Goal: Task Accomplishment & Management: Use online tool/utility

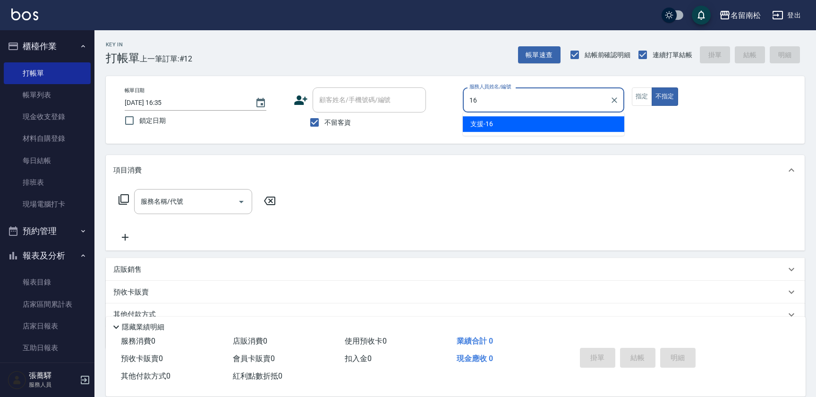
scroll to position [41, 0]
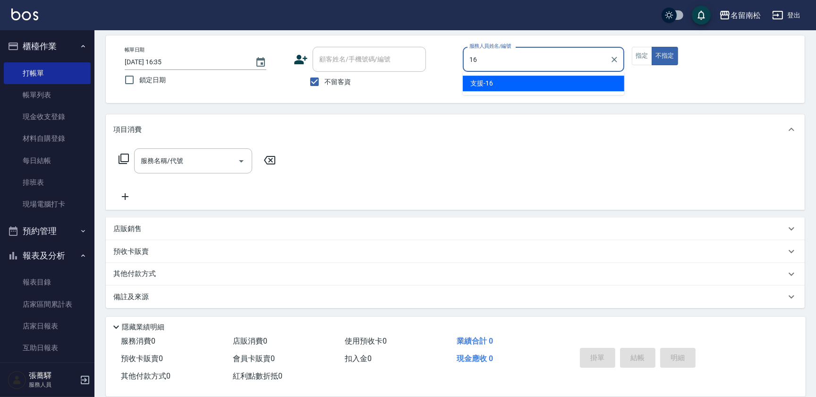
type input "支援-16"
type button "false"
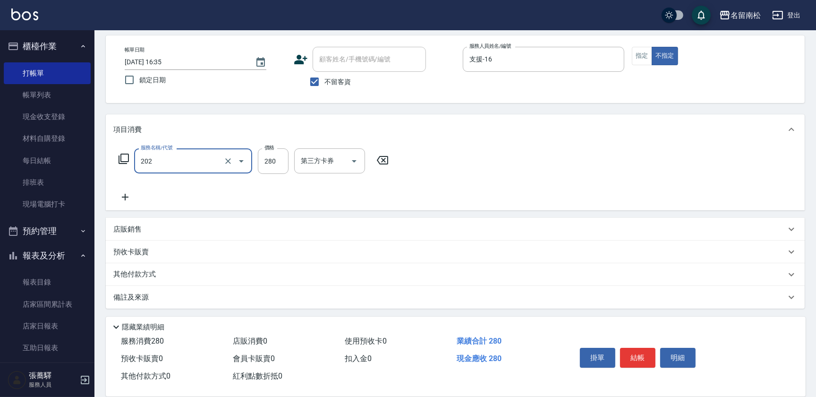
type input "洗髮[280](202)"
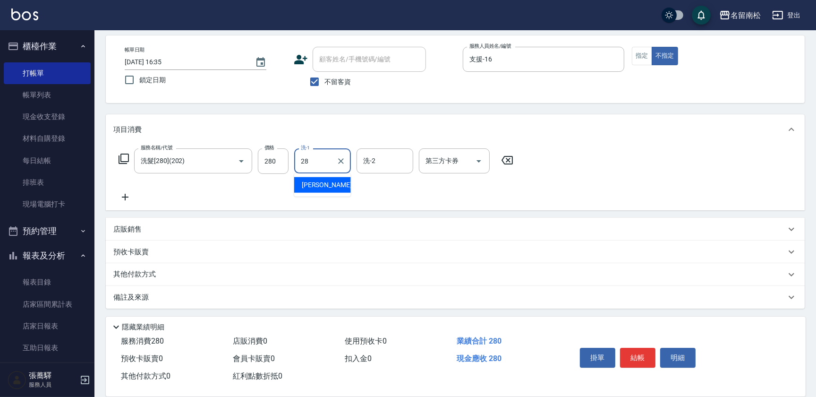
type input "[PERSON_NAME]-28"
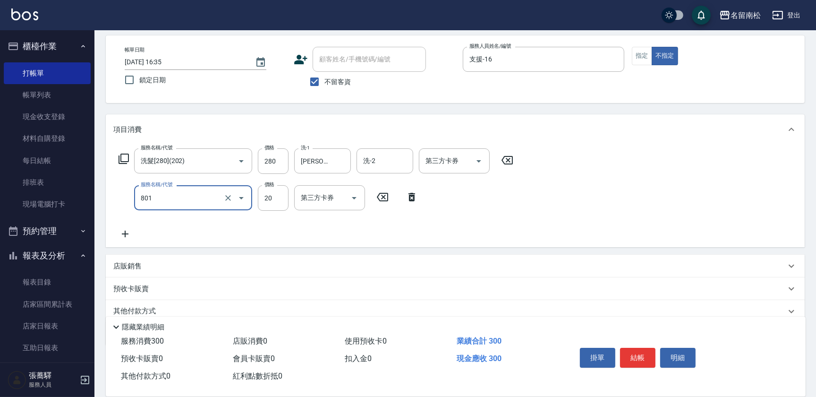
type input "潤絲(801)"
type input "30"
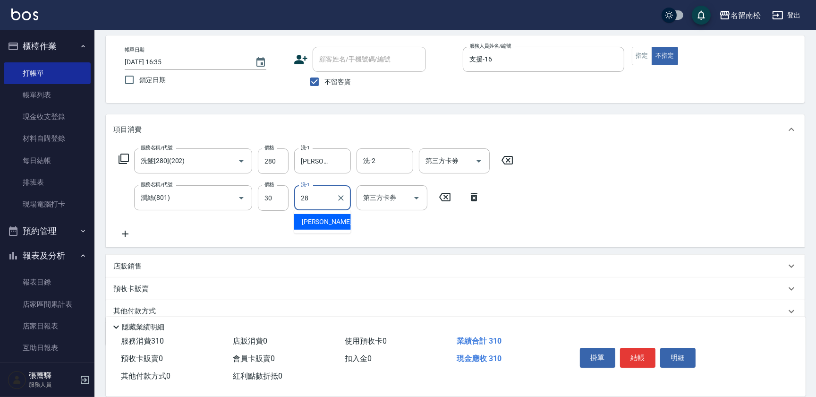
type input "[PERSON_NAME]-28"
click at [640, 349] on button "結帳" at bounding box center [637, 358] width 35 height 20
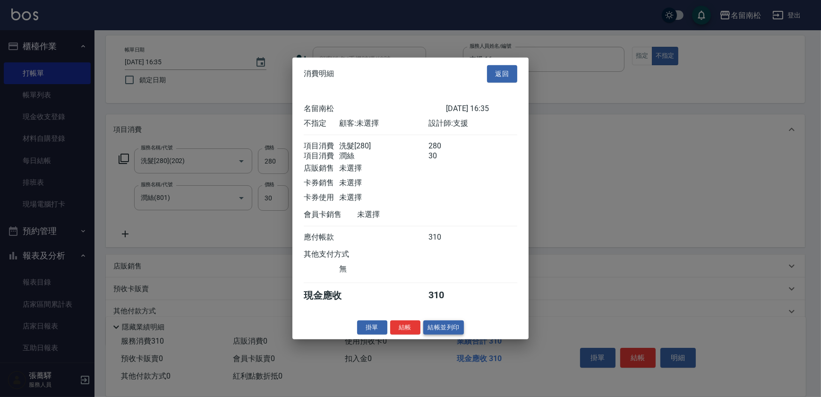
click at [436, 334] on button "結帳並列印" at bounding box center [443, 327] width 41 height 15
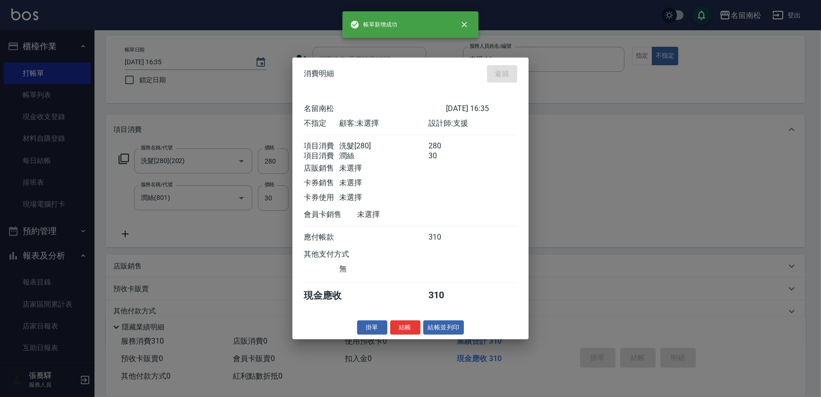
type input "[DATE] 17:12"
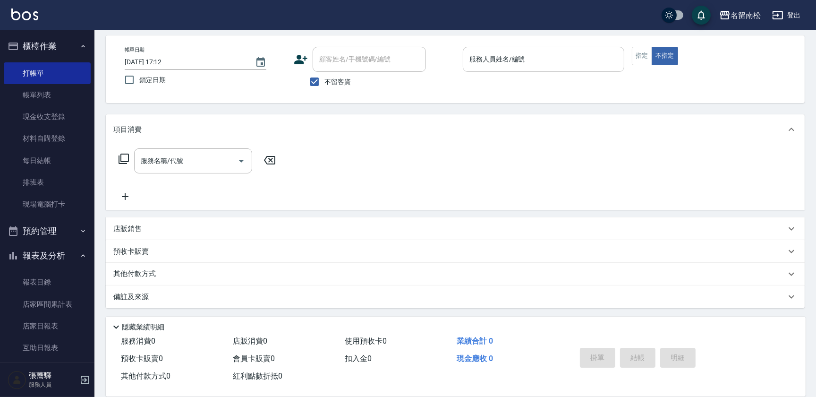
click at [484, 61] on div "服務人員姓名/編號 服務人員姓名/編號" at bounding box center [544, 59] width 162 height 25
type input "支援-16"
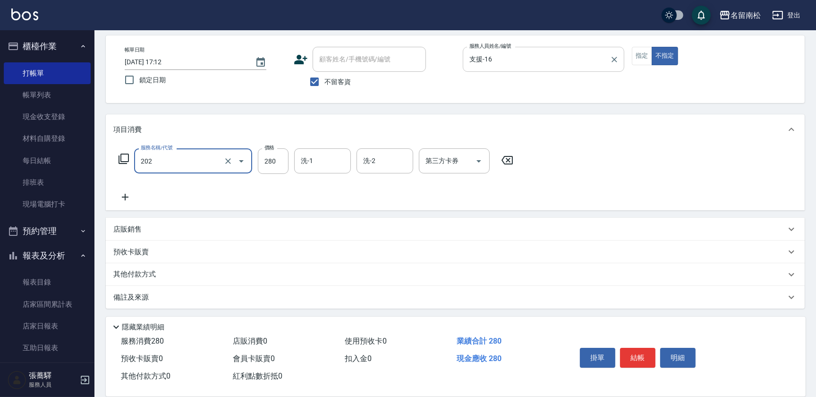
type input "洗髮[280](202)"
type input "[PERSON_NAME]-28"
click at [636, 363] on button "結帳" at bounding box center [637, 358] width 35 height 20
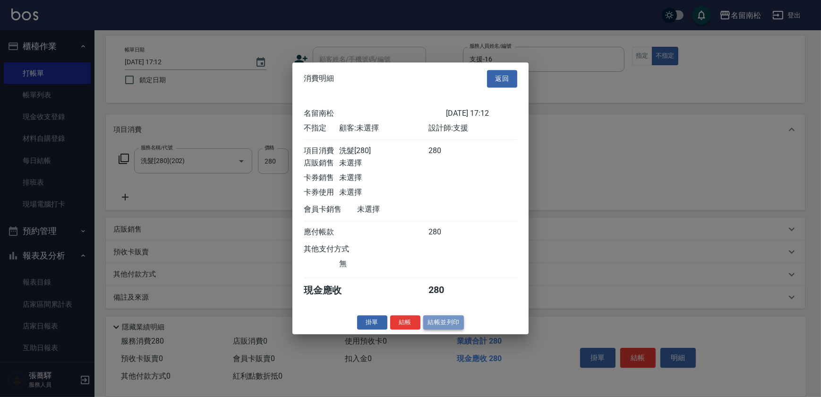
click at [439, 330] on button "結帳並列印" at bounding box center [443, 322] width 41 height 15
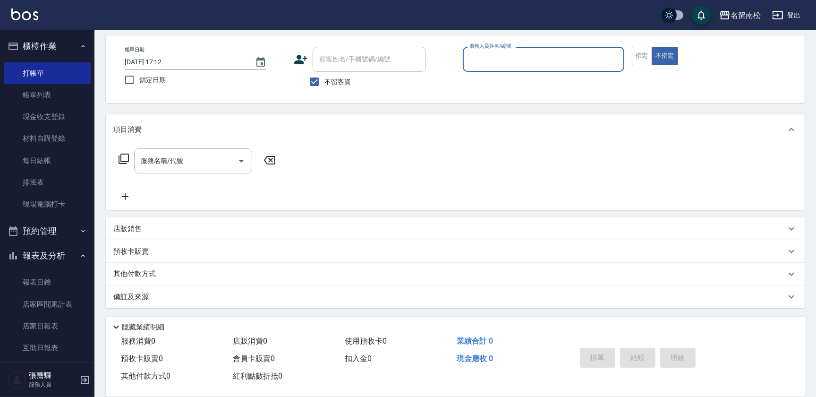
click at [493, 61] on div "服務人員姓名/編號 服務人員姓名/編號" at bounding box center [544, 59] width 162 height 25
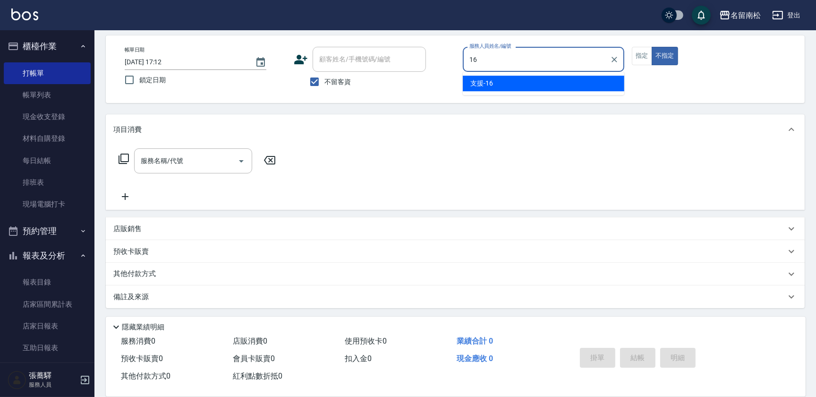
type input "支援-16"
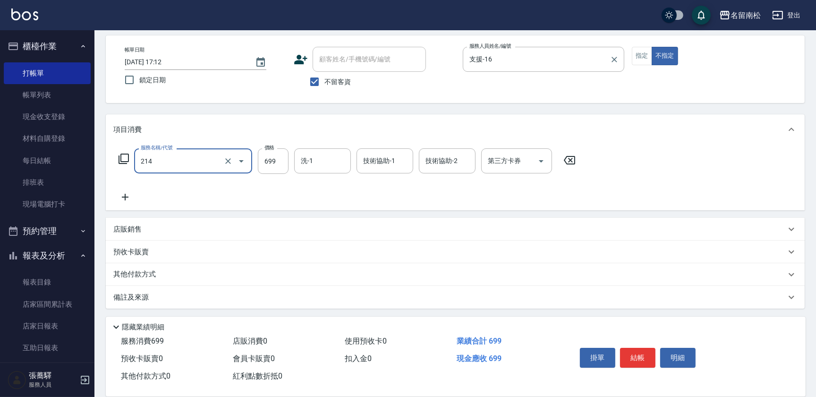
type input "滾珠洗髪699(214)"
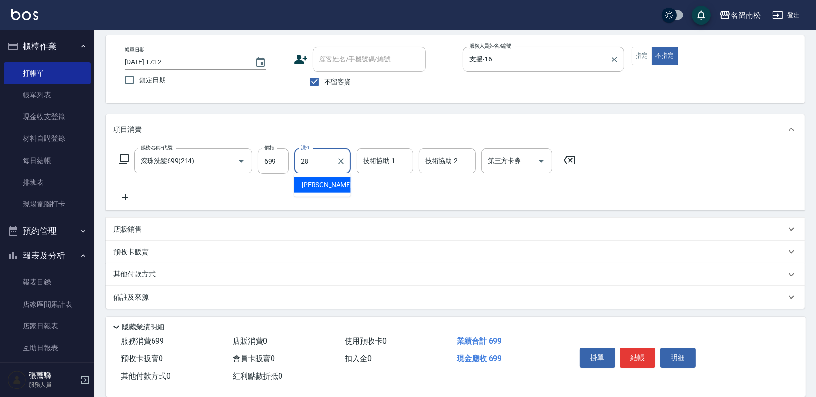
type input "[PERSON_NAME]-28"
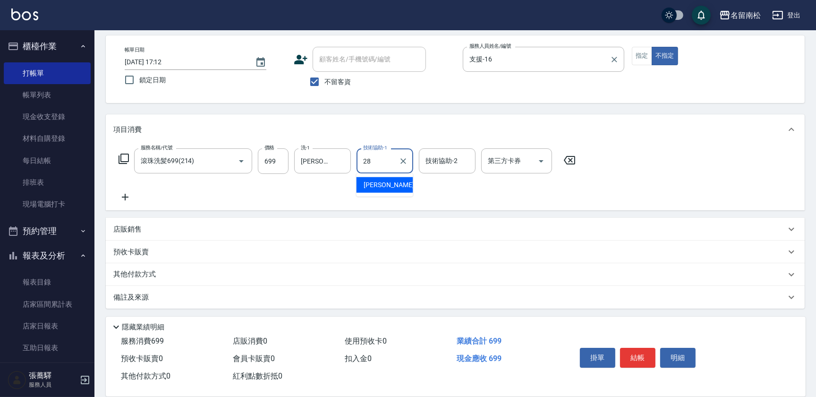
type input "[PERSON_NAME]-28"
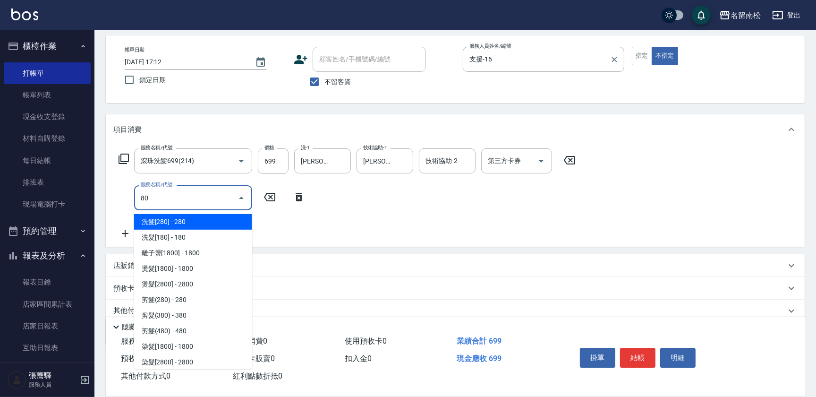
type input "8"
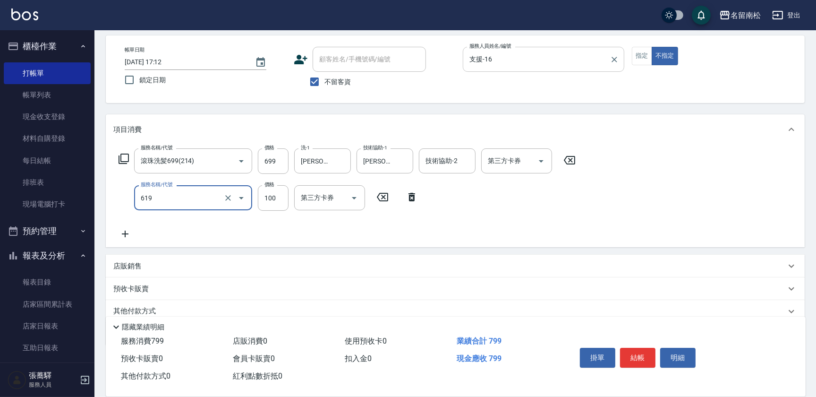
type input "[PERSON_NAME].玻酸.晶膜.水療(619)"
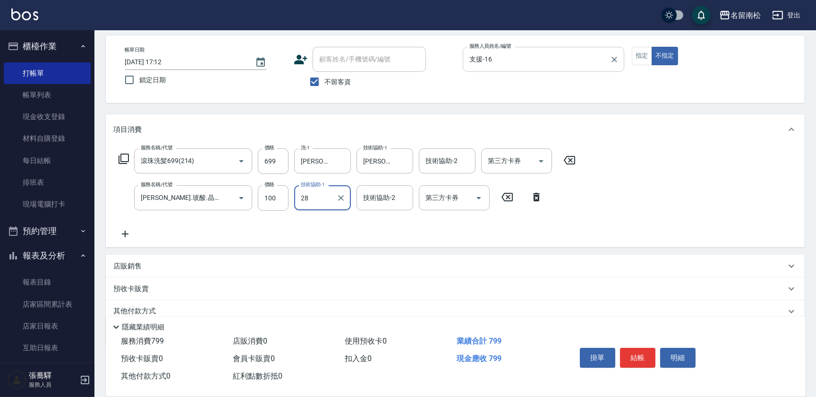
type input "[PERSON_NAME]-28"
drag, startPoint x: 641, startPoint y: 361, endPoint x: 634, endPoint y: 360, distance: 6.6
click at [640, 360] on button "結帳" at bounding box center [637, 358] width 35 height 20
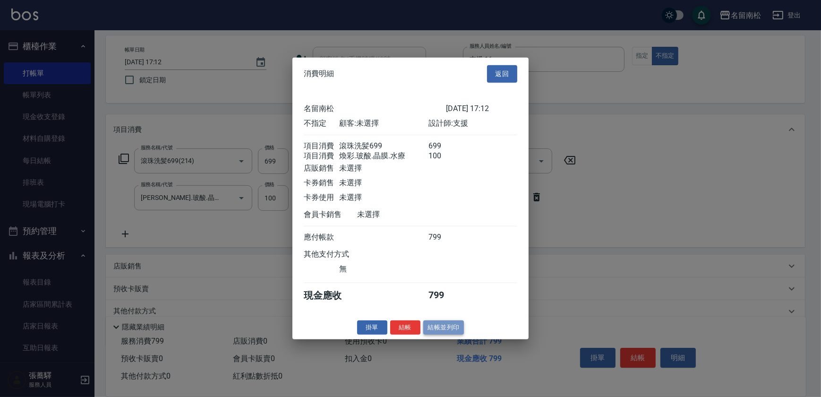
click at [438, 326] on button "結帳並列印" at bounding box center [443, 327] width 41 height 15
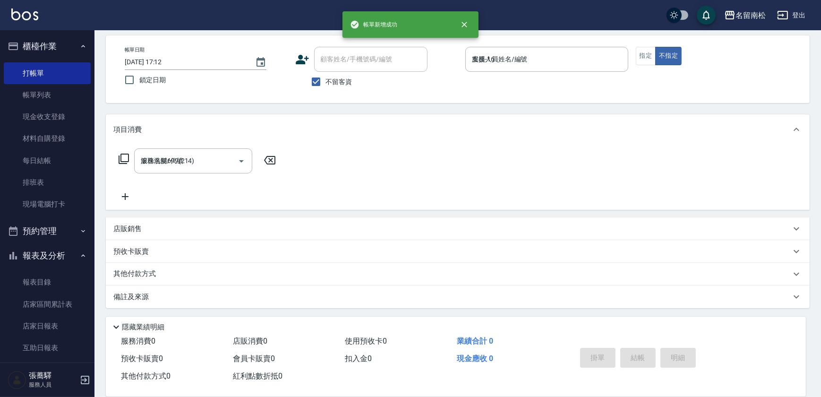
type input "[DATE] 17:13"
